Goal: Information Seeking & Learning: Learn about a topic

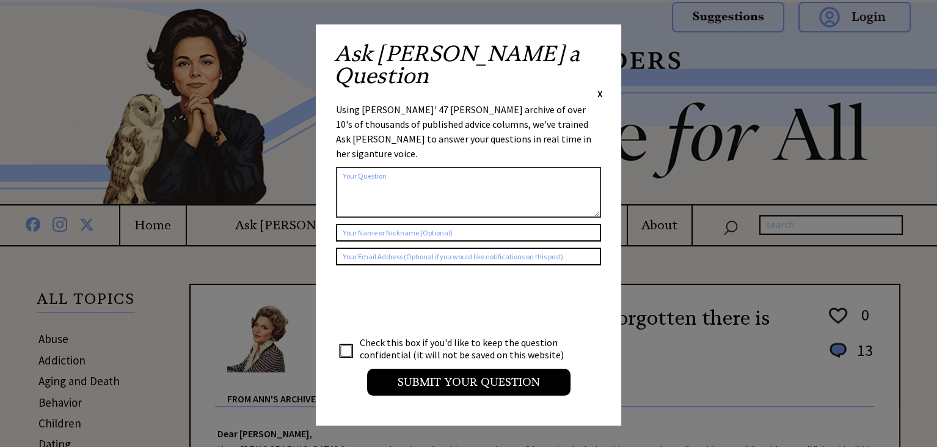
click at [598, 87] on span "X" at bounding box center [600, 93] width 5 height 12
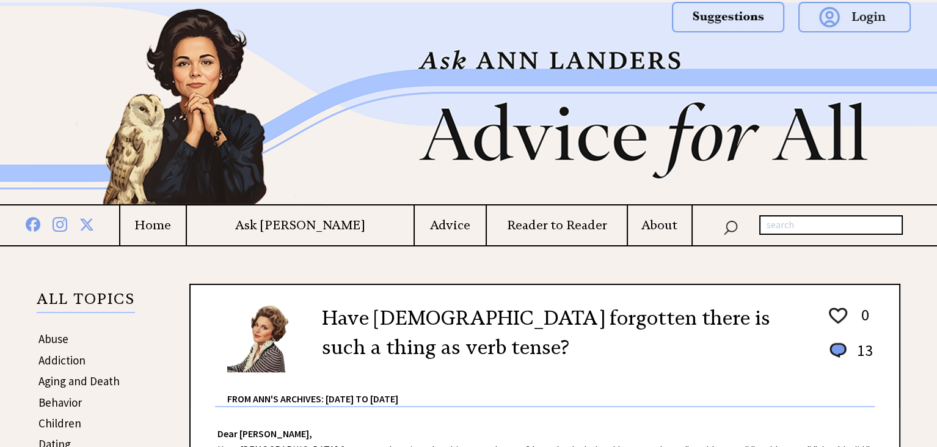
click at [423, 225] on h4 "Advice" at bounding box center [450, 225] width 71 height 15
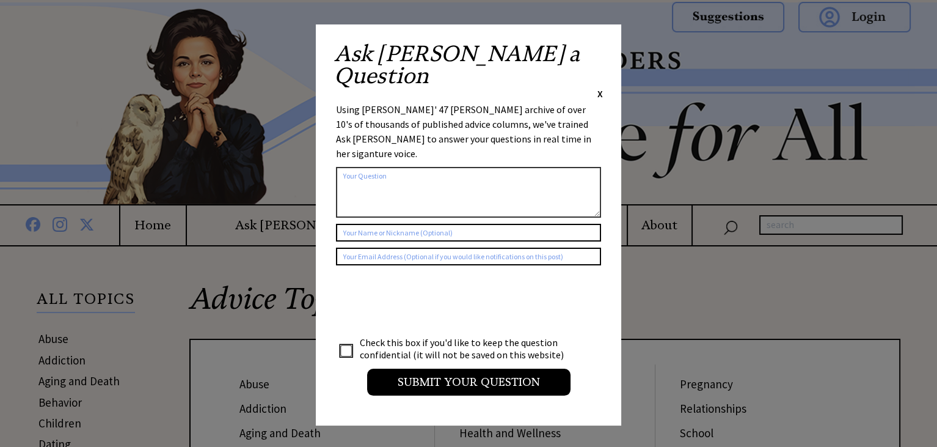
click at [598, 87] on div "X" at bounding box center [600, 93] width 5 height 13
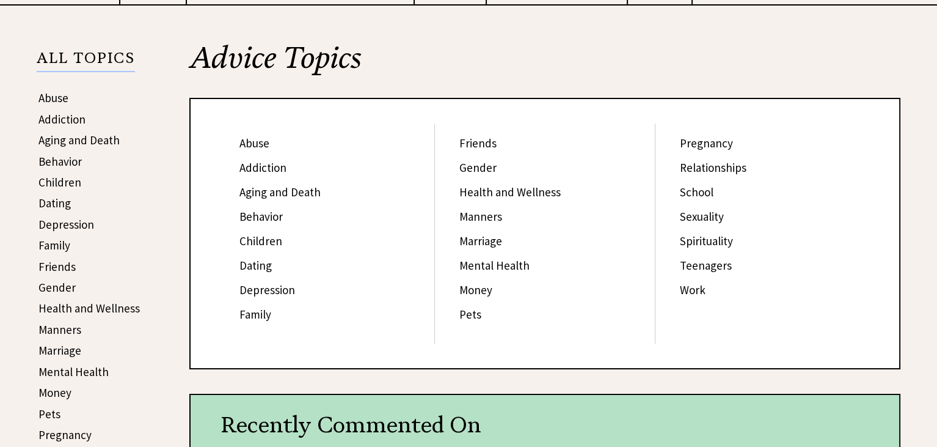
scroll to position [244, 0]
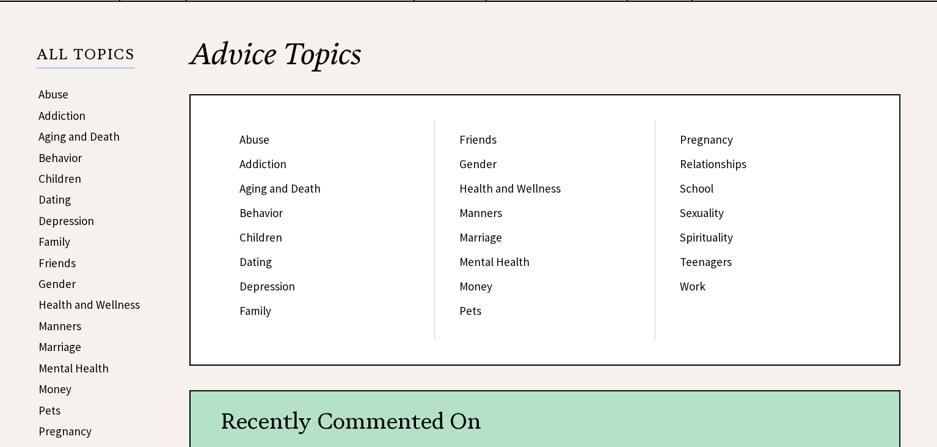
click at [64, 240] on link "Family" at bounding box center [54, 241] width 32 height 15
